Goal: Find specific page/section: Find specific page/section

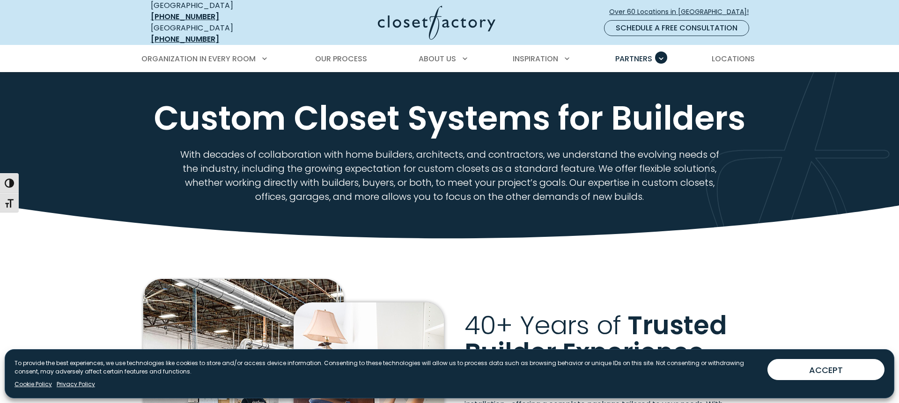
click at [420, 21] on img at bounding box center [437, 23] width 118 height 34
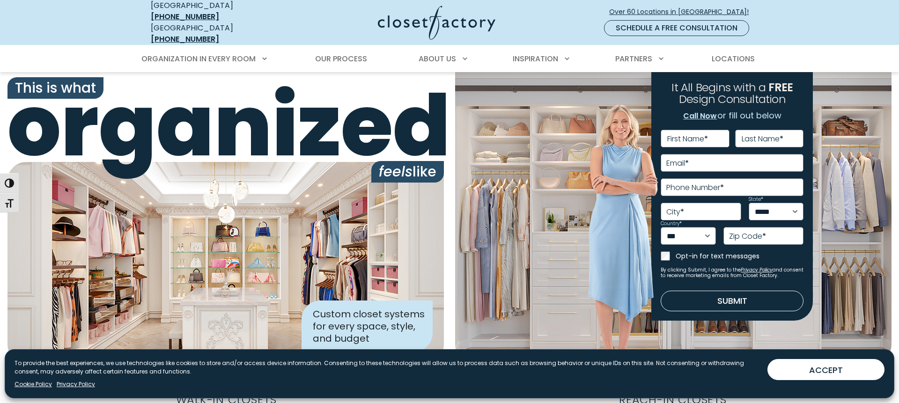
scroll to position [267, 0]
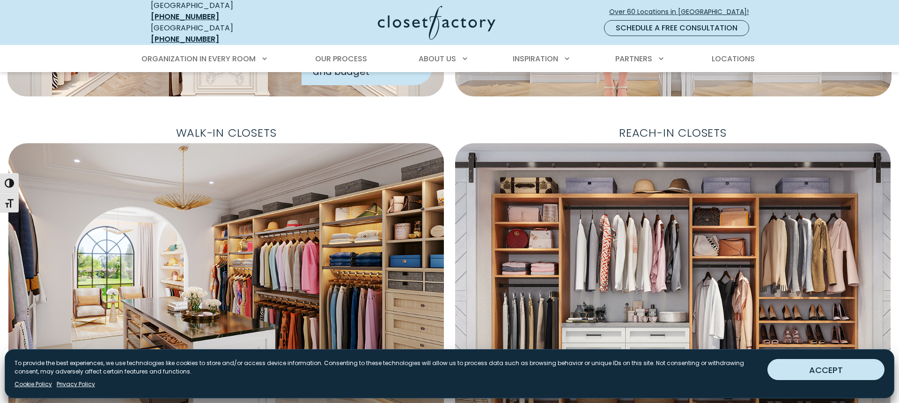
click at [786, 368] on button "ACCEPT" at bounding box center [826, 369] width 117 height 21
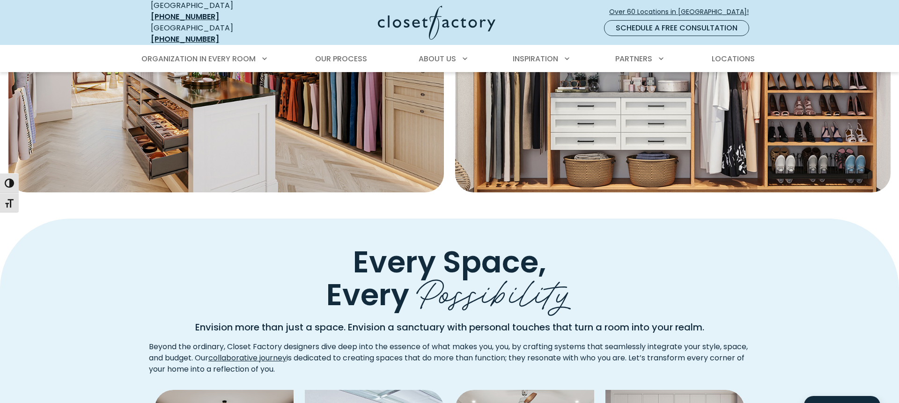
scroll to position [660, 0]
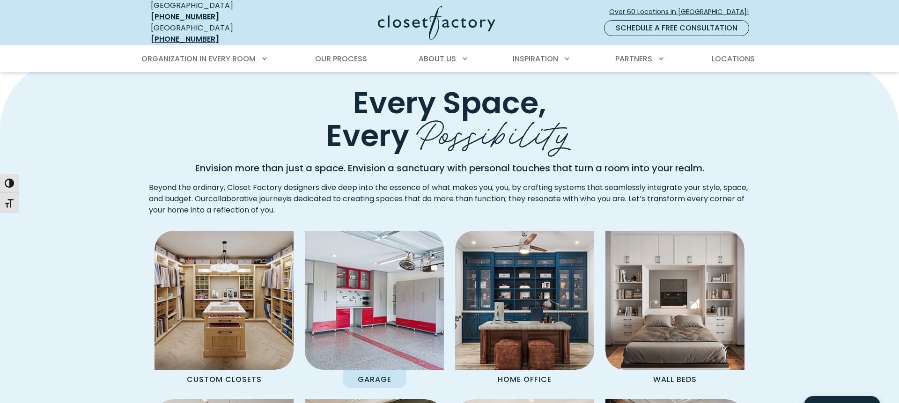
click at [376, 273] on img "Spaces Grid" at bounding box center [374, 300] width 153 height 153
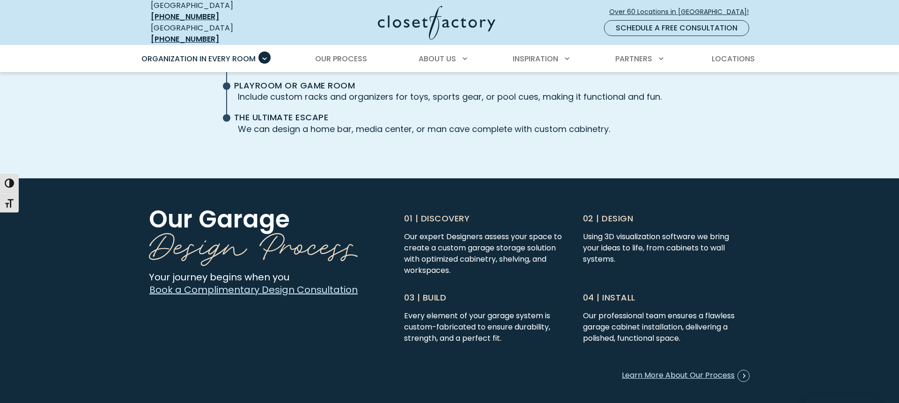
scroll to position [2562, 0]
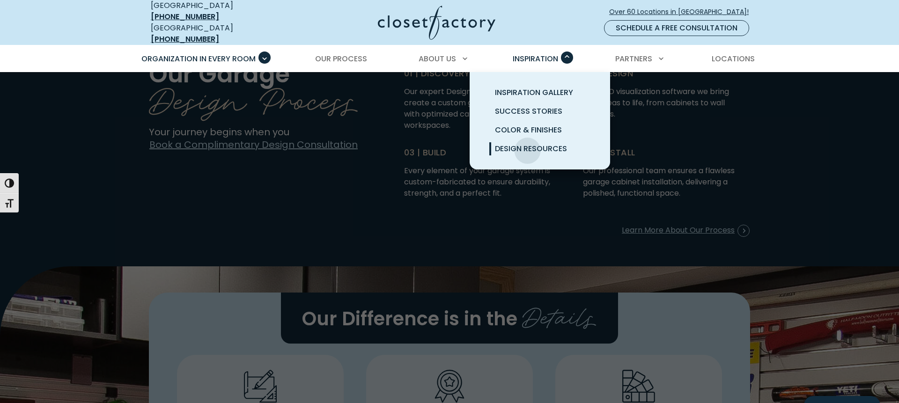
click at [528, 143] on span "Design Resources" at bounding box center [531, 148] width 72 height 11
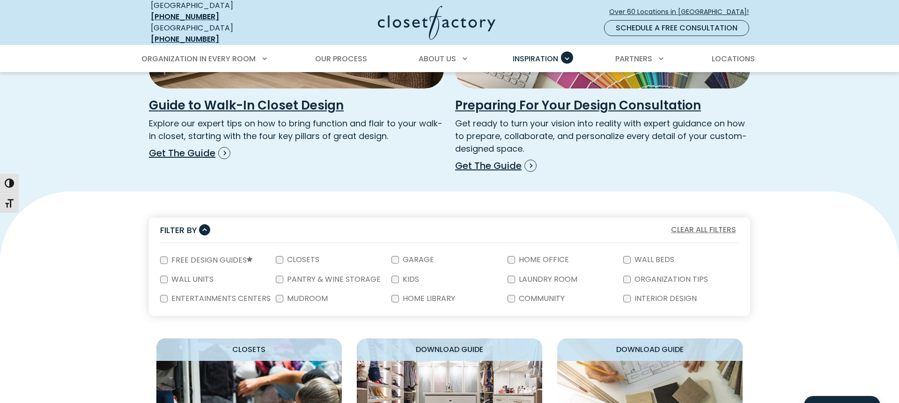
scroll to position [370, 0]
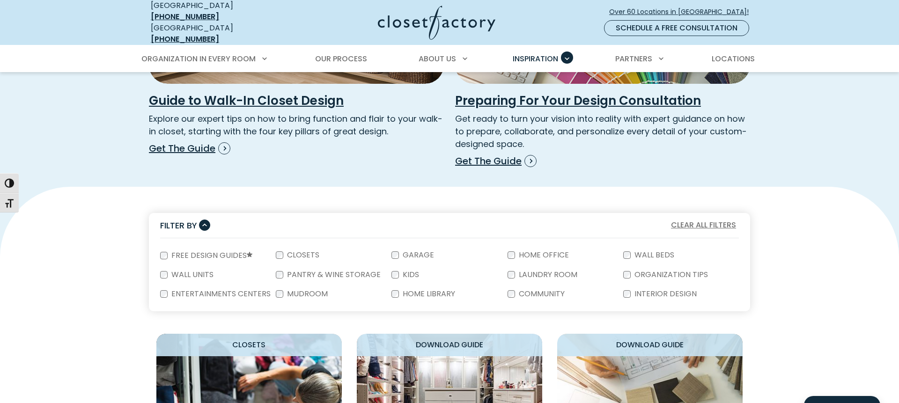
click at [335, 81] on article "Featured Guide Guide to Walk-In Closet Design Explore our expert tips on how to…" at bounding box center [296, 29] width 295 height 254
click at [323, 96] on h3 "Guide to Walk-In Closet Design" at bounding box center [296, 100] width 295 height 15
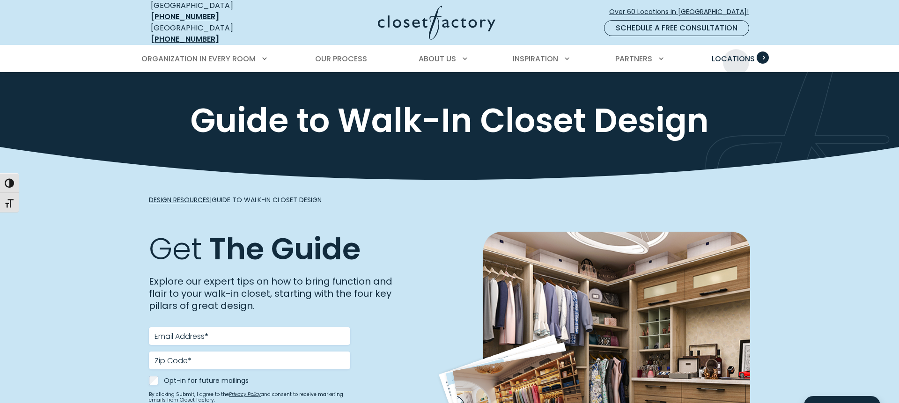
click at [736, 55] on span "Locations" at bounding box center [733, 58] width 43 height 11
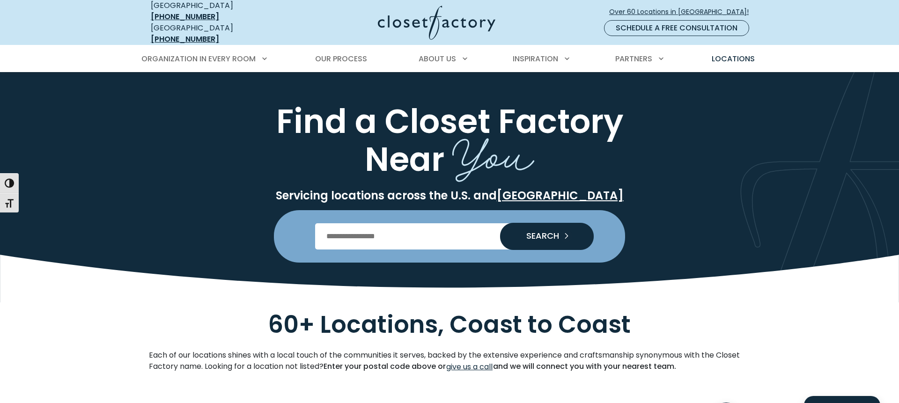
scroll to position [248, 0]
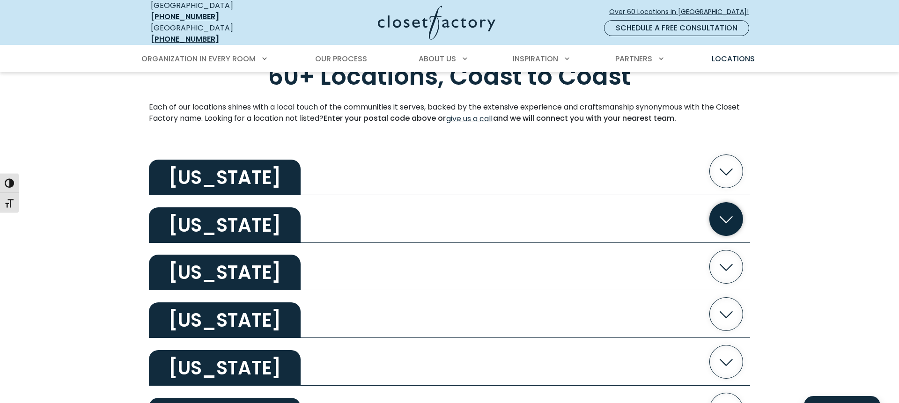
click at [720, 215] on icon "button" at bounding box center [726, 218] width 33 height 33
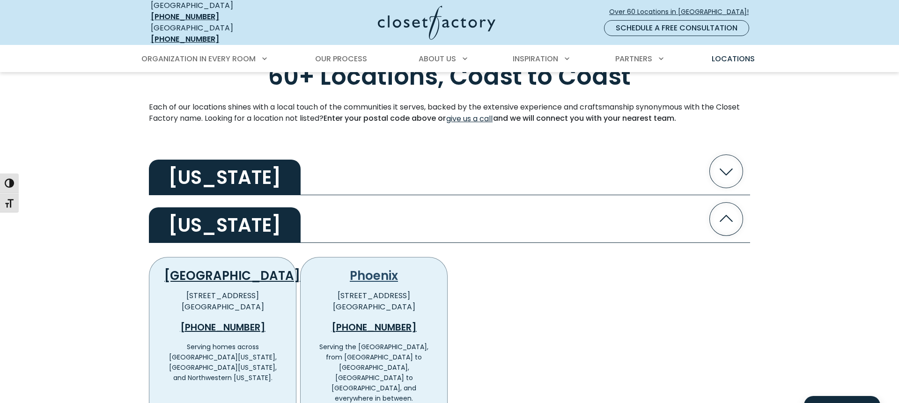
click at [364, 267] on link "Phoenix" at bounding box center [374, 275] width 48 height 17
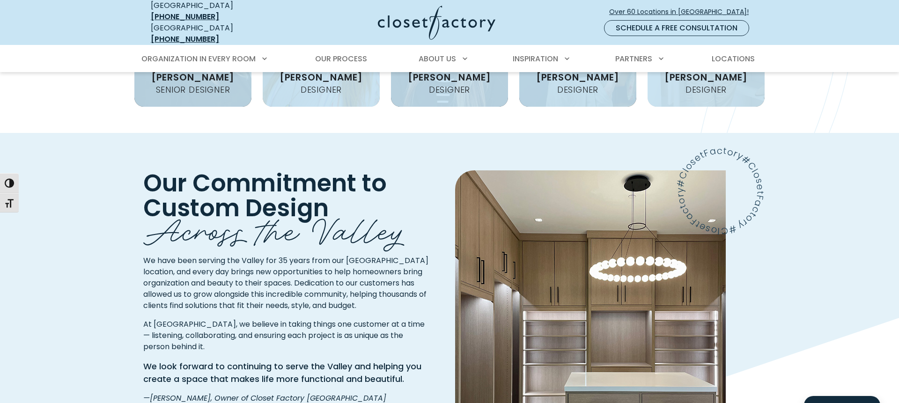
scroll to position [1471, 0]
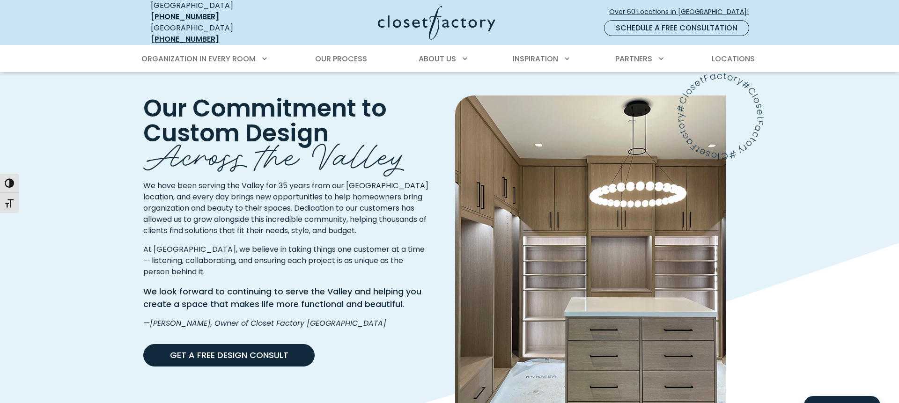
click at [250, 344] on link "Get a Free Design Consult" at bounding box center [228, 355] width 171 height 22
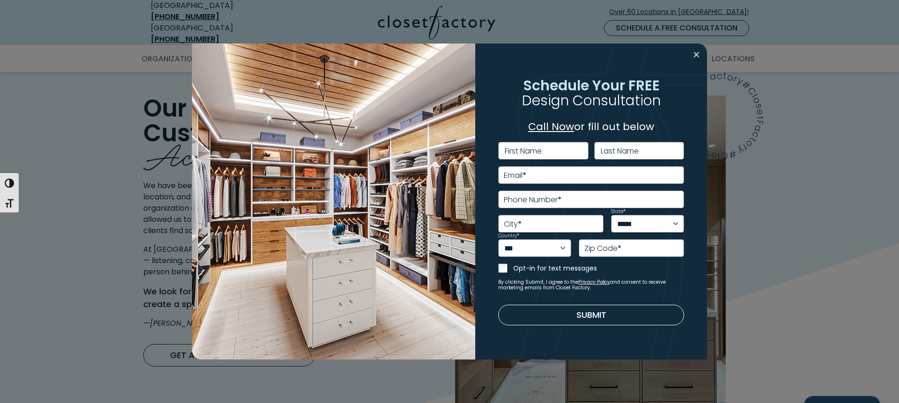
click at [702, 53] on button "Close modal" at bounding box center [697, 54] width 14 height 15
